Goal: Information Seeking & Learning: Learn about a topic

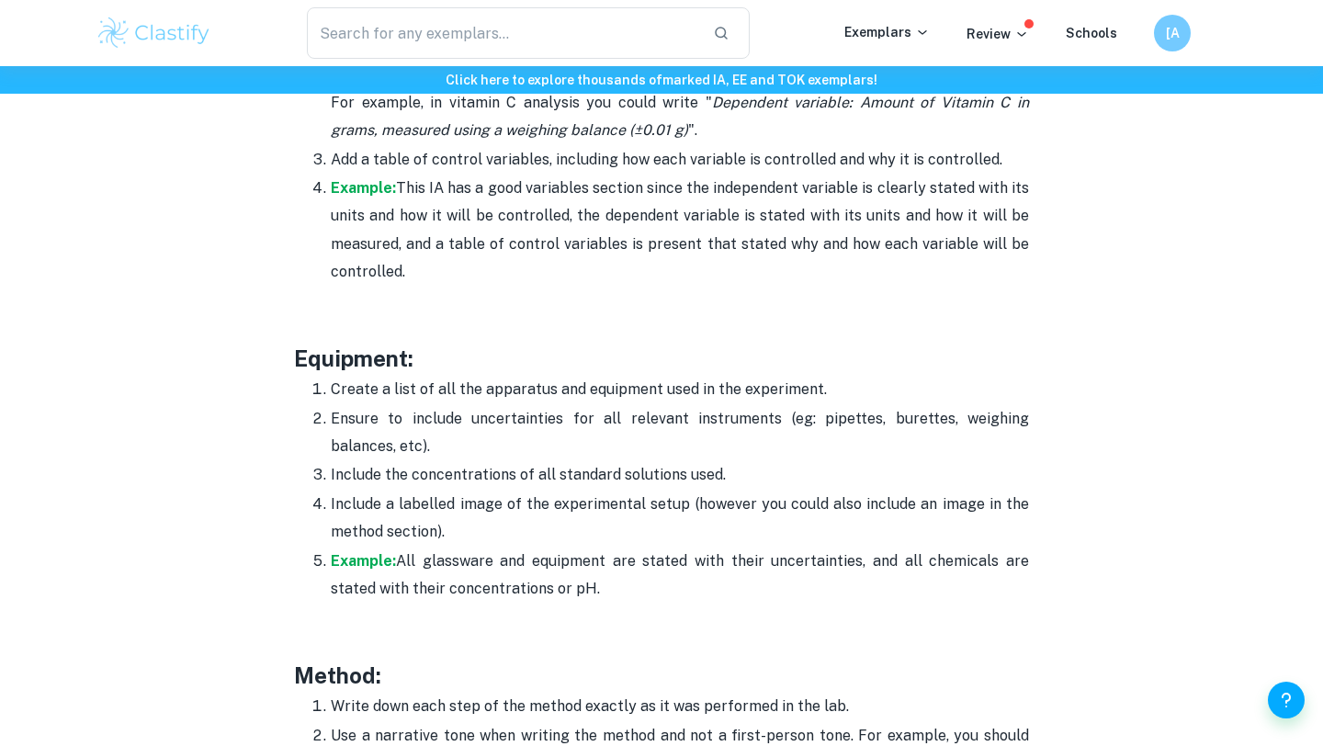
scroll to position [2971, 0]
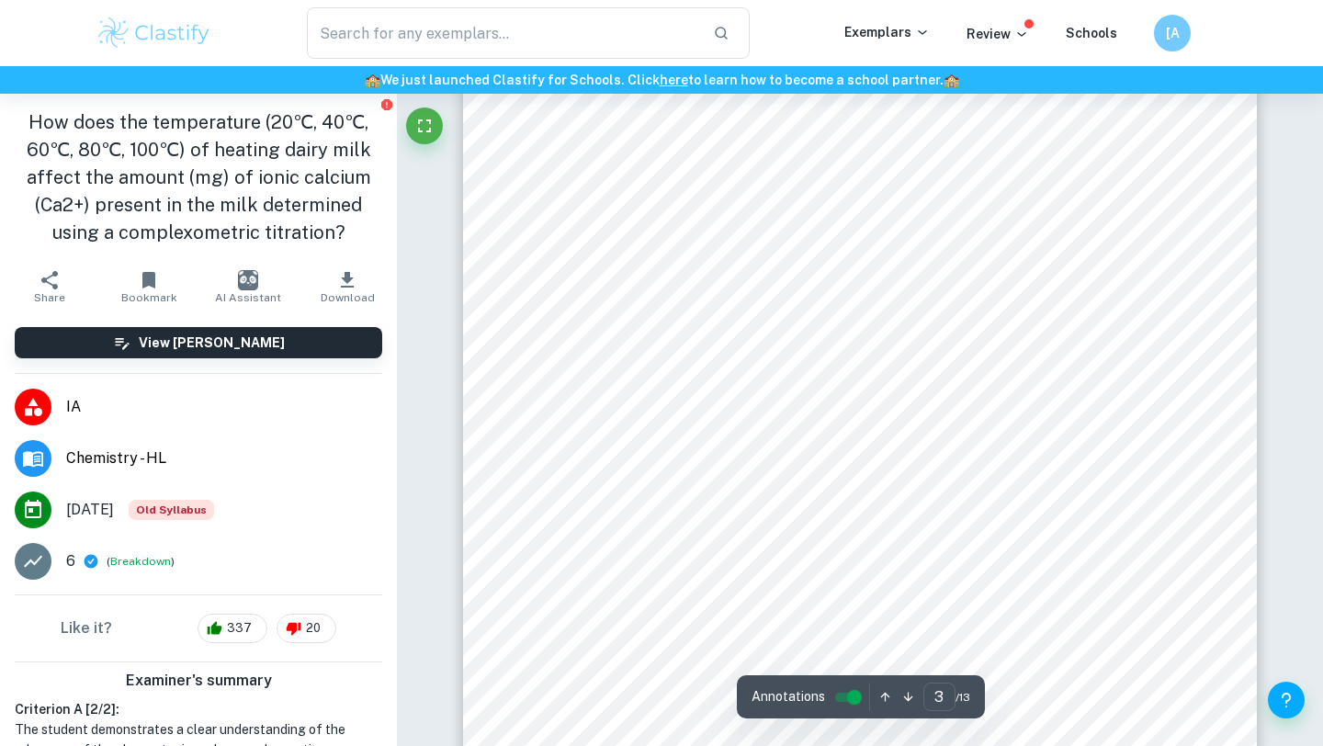
scroll to position [2406, 0]
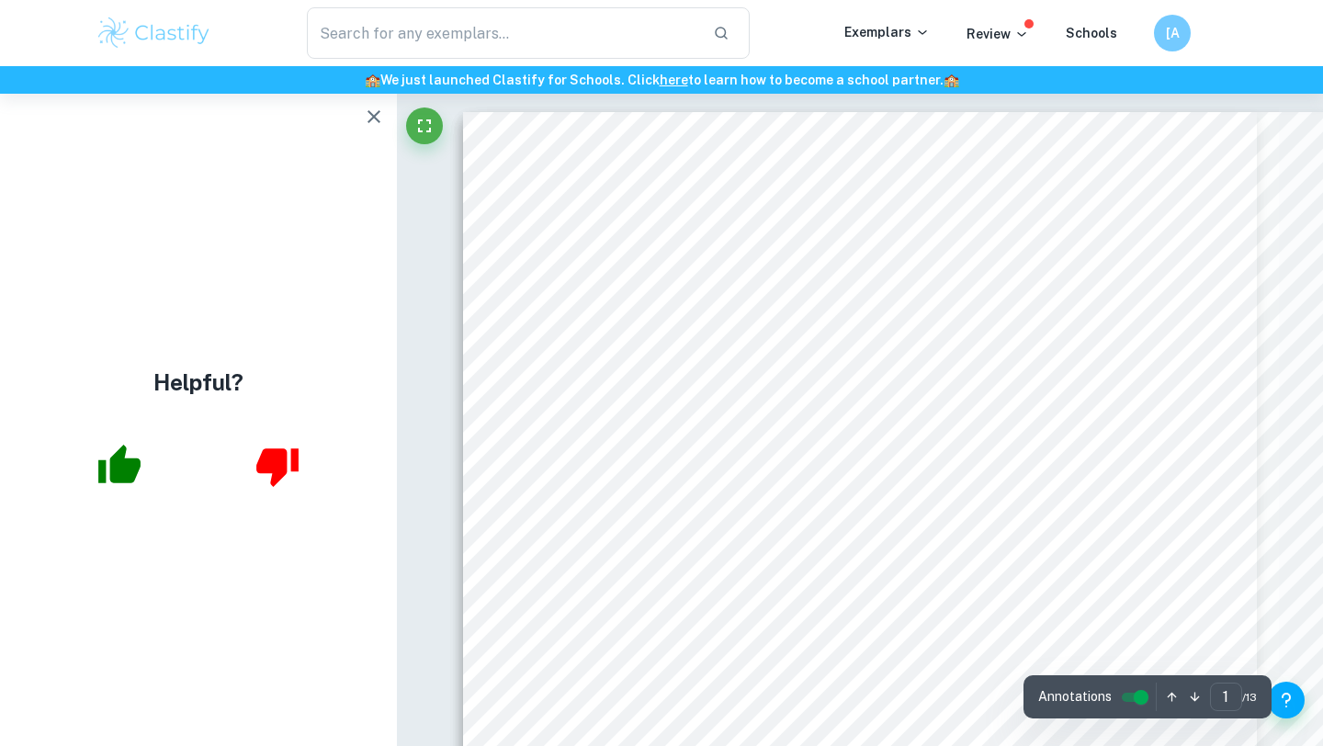
click at [966, 234] on div "Research Question: To what extent does temperature effect the concentration of …" at bounding box center [860, 673] width 794 height 1123
